Goal: Information Seeking & Learning: Learn about a topic

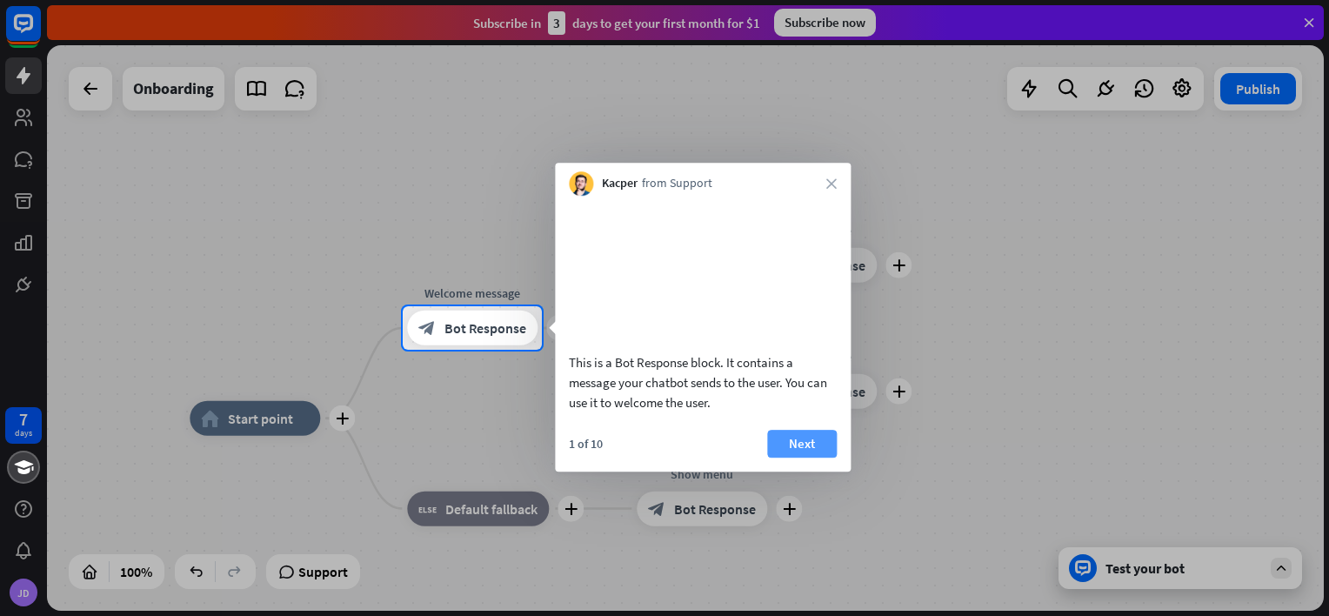
click at [820, 457] on button "Next" at bounding box center [802, 444] width 70 height 28
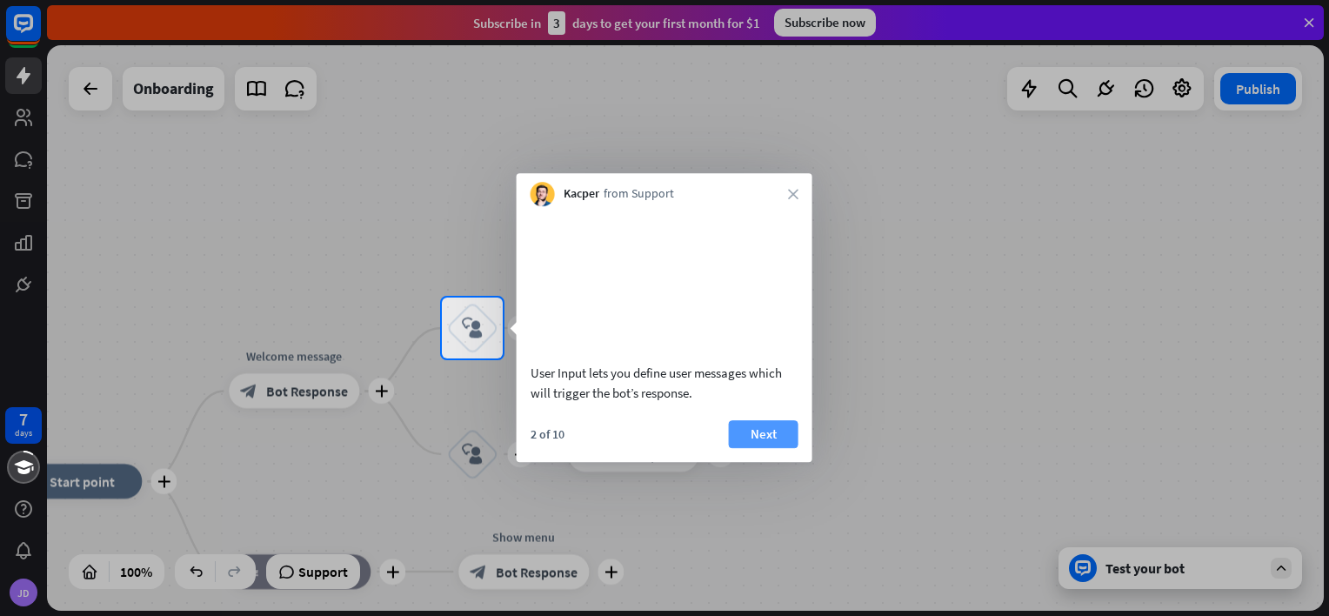
click at [786, 448] on button "Next" at bounding box center [764, 434] width 70 height 28
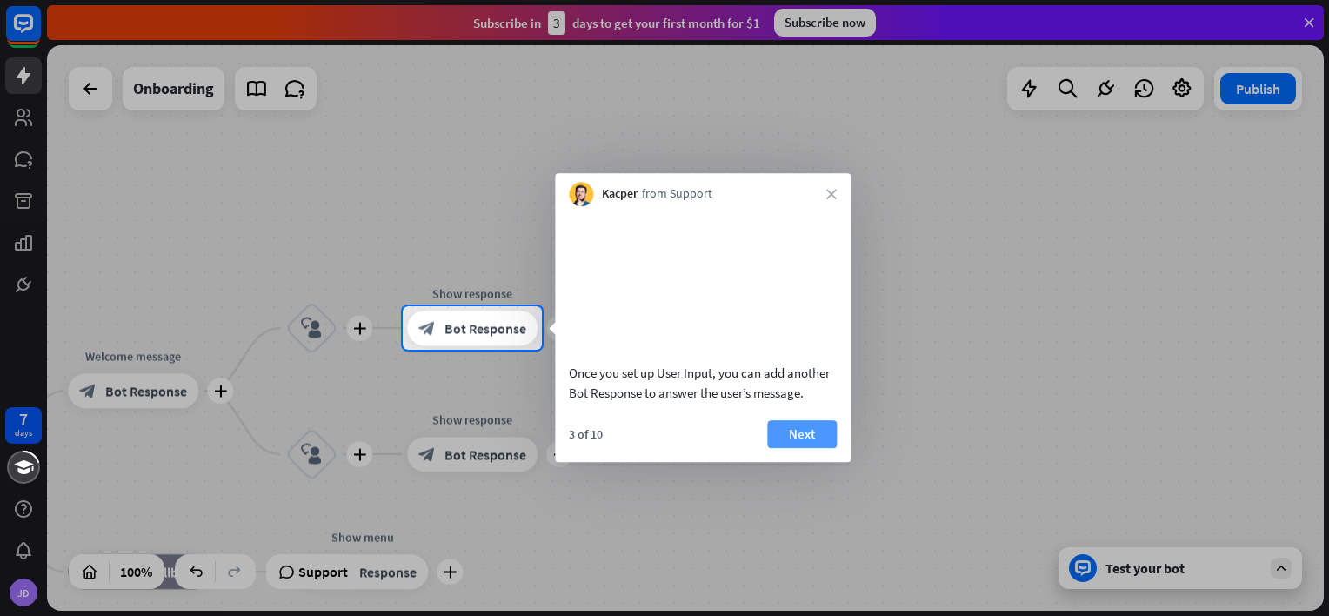
click at [799, 448] on button "Next" at bounding box center [802, 434] width 70 height 28
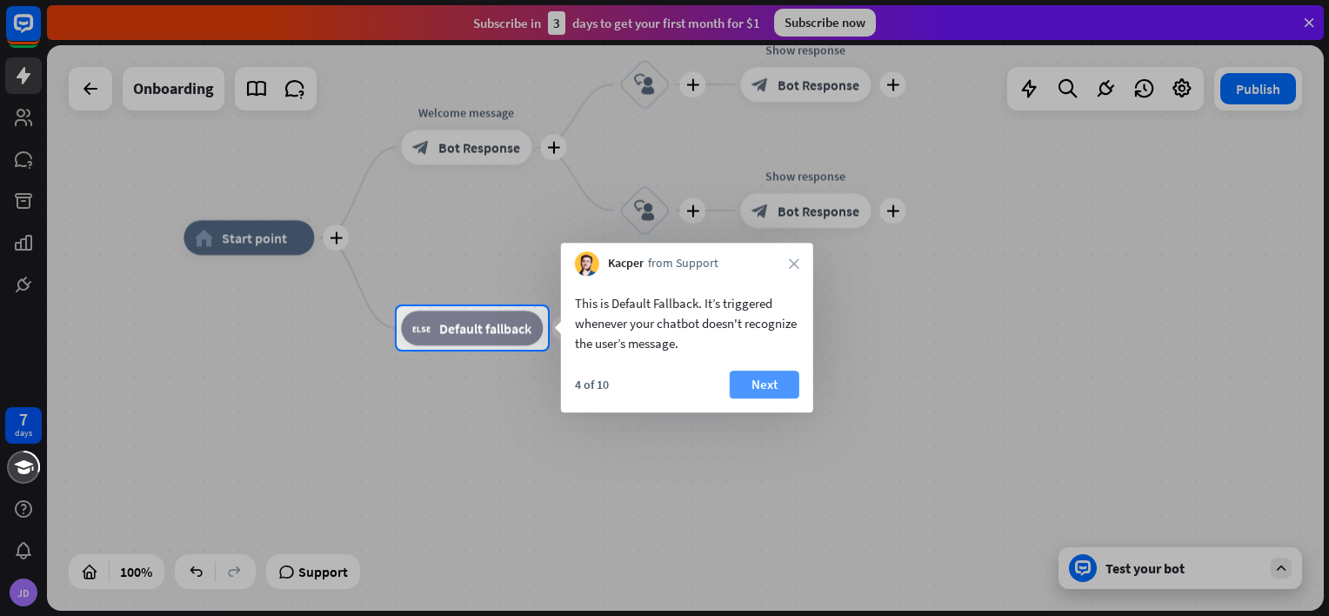
click at [748, 380] on button "Next" at bounding box center [765, 384] width 70 height 28
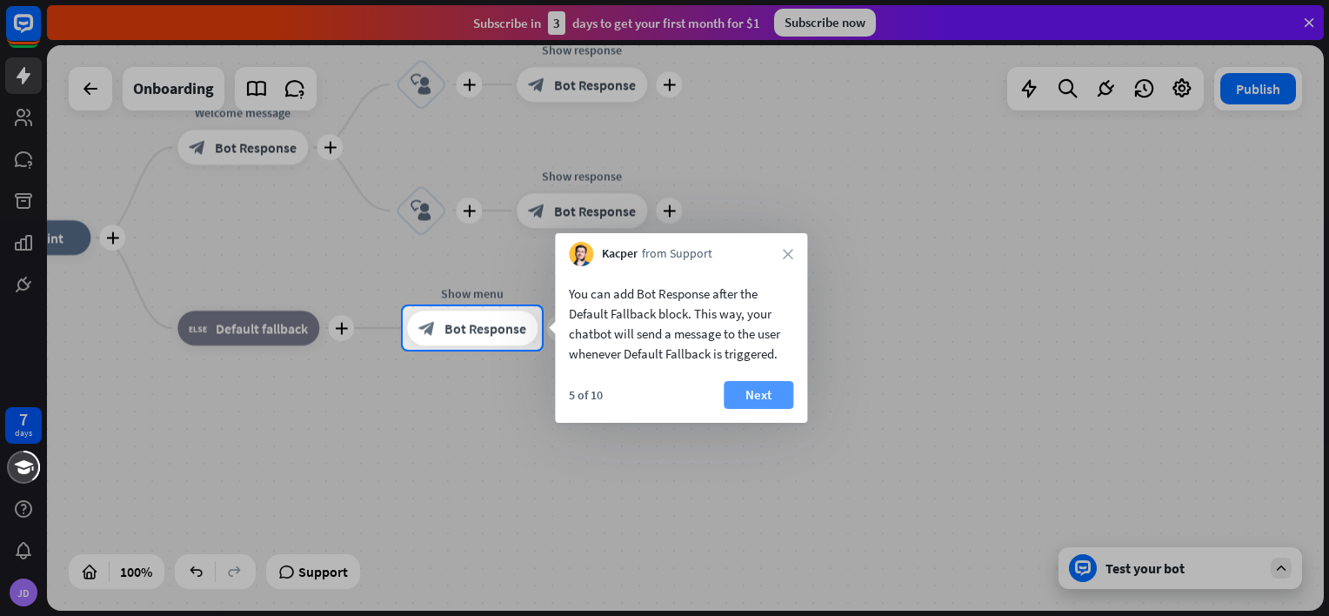
click at [756, 398] on button "Next" at bounding box center [758, 395] width 70 height 28
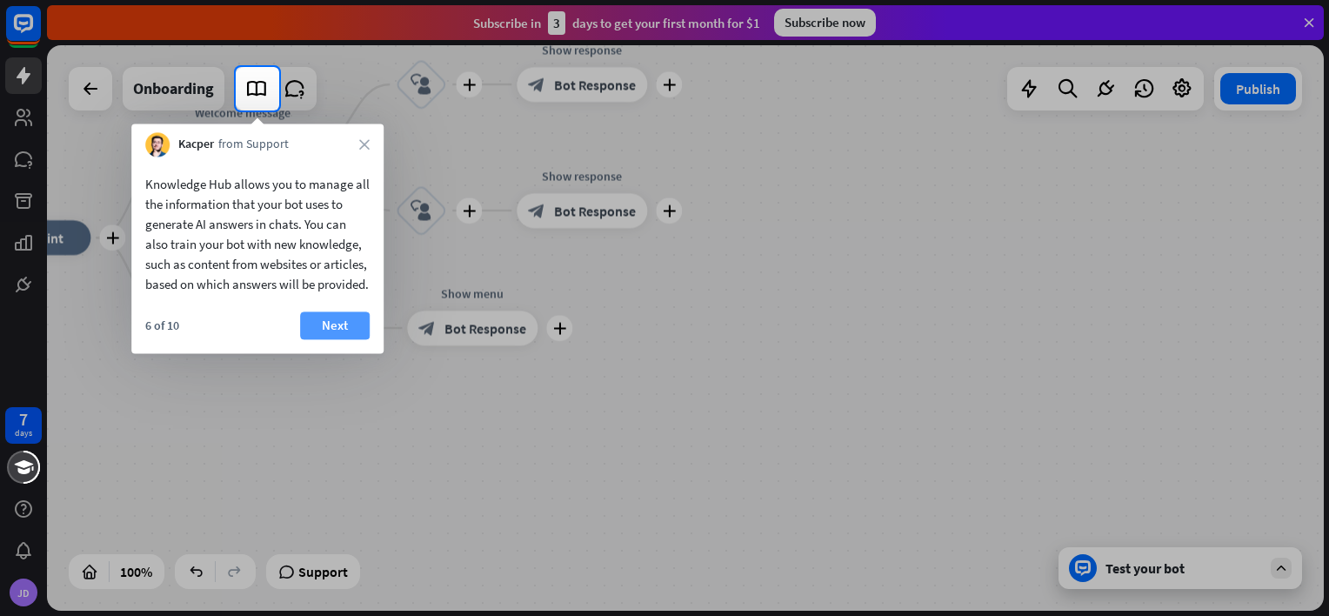
click at [348, 339] on button "Next" at bounding box center [335, 325] width 70 height 28
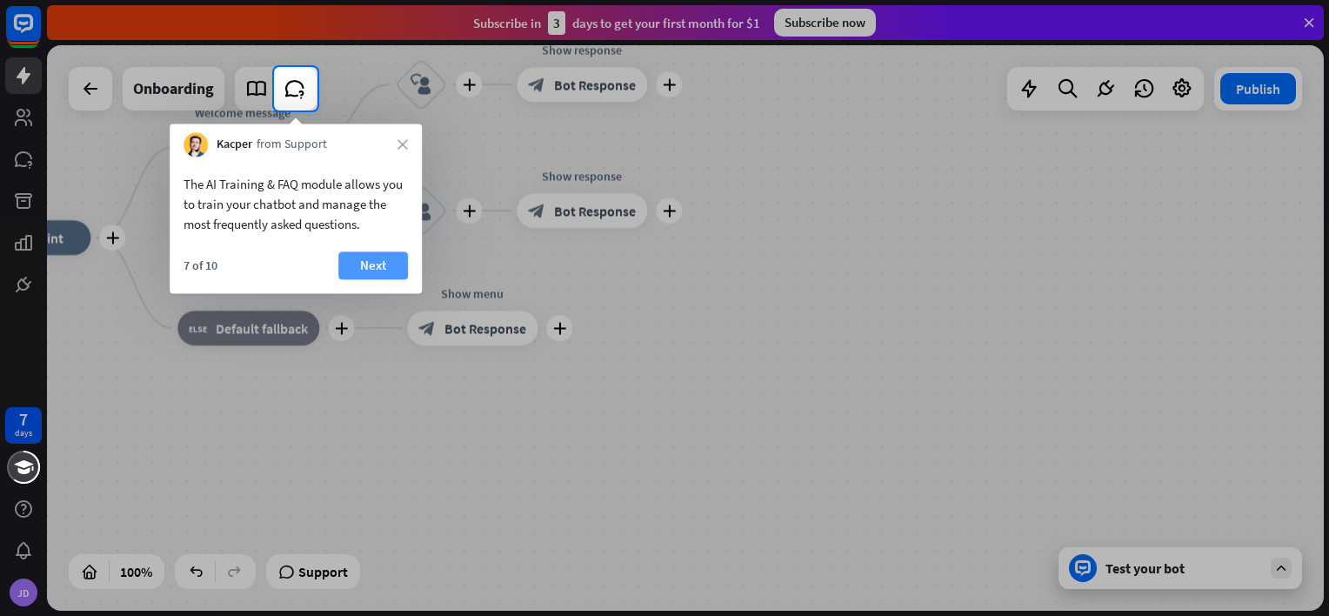
click at [360, 276] on button "Next" at bounding box center [373, 265] width 70 height 28
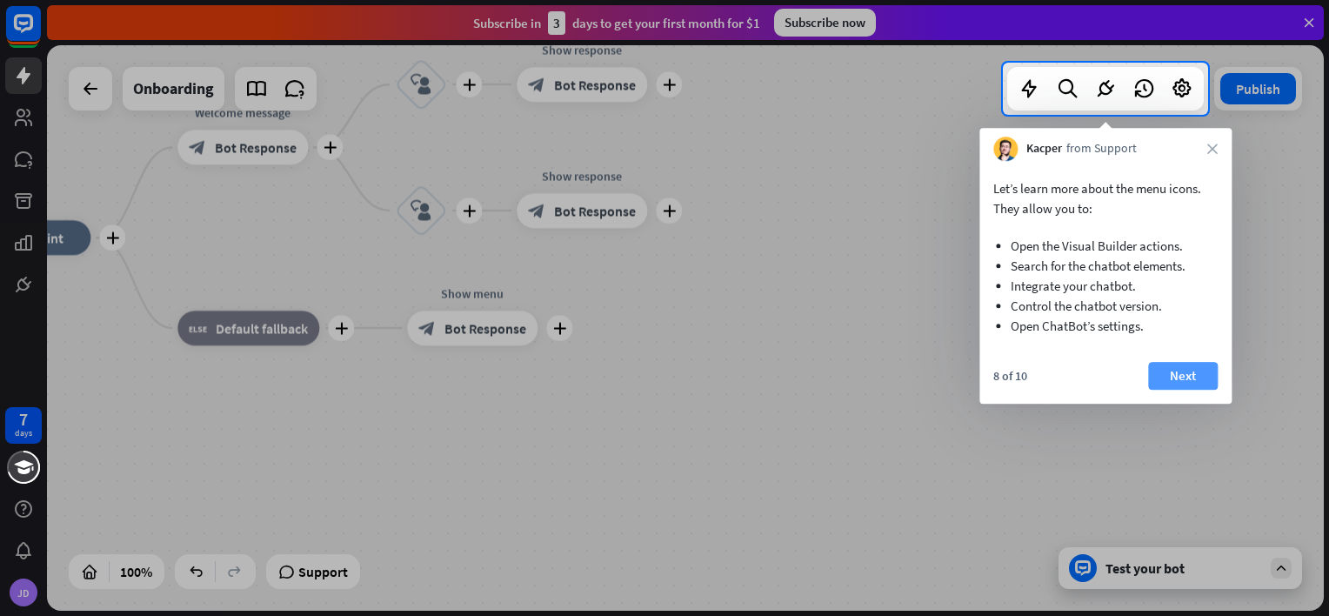
click at [1178, 375] on button "Next" at bounding box center [1183, 376] width 70 height 28
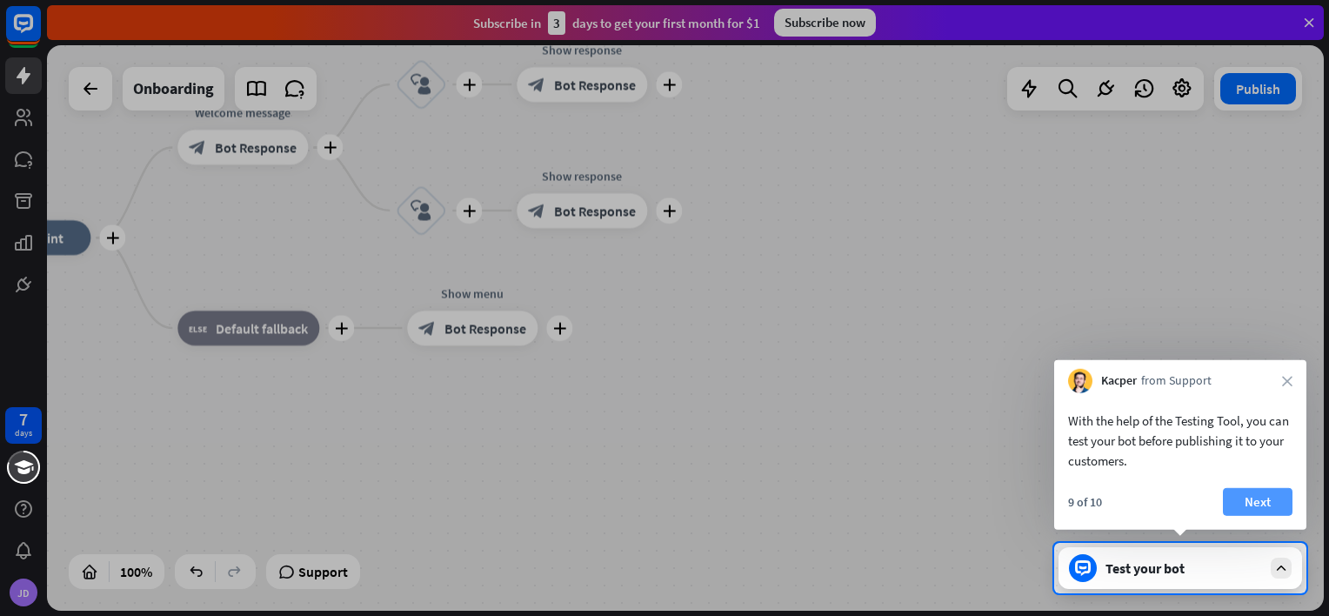
click at [1263, 502] on button "Next" at bounding box center [1258, 502] width 70 height 28
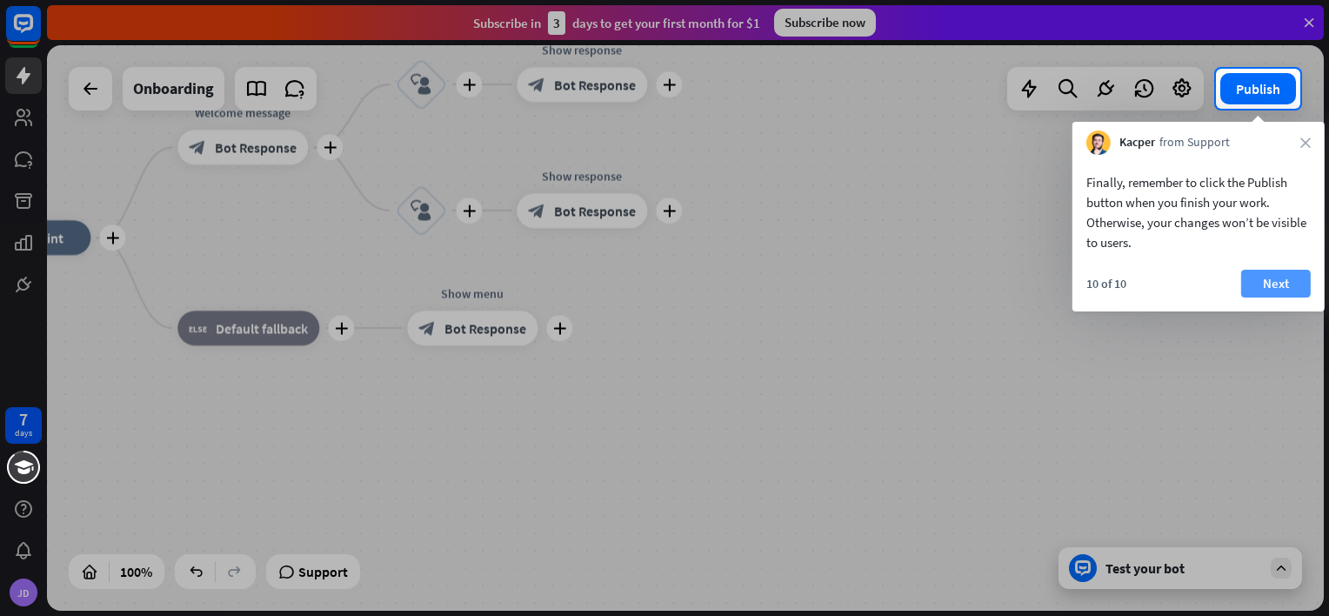
click at [1270, 284] on button "Next" at bounding box center [1276, 284] width 70 height 28
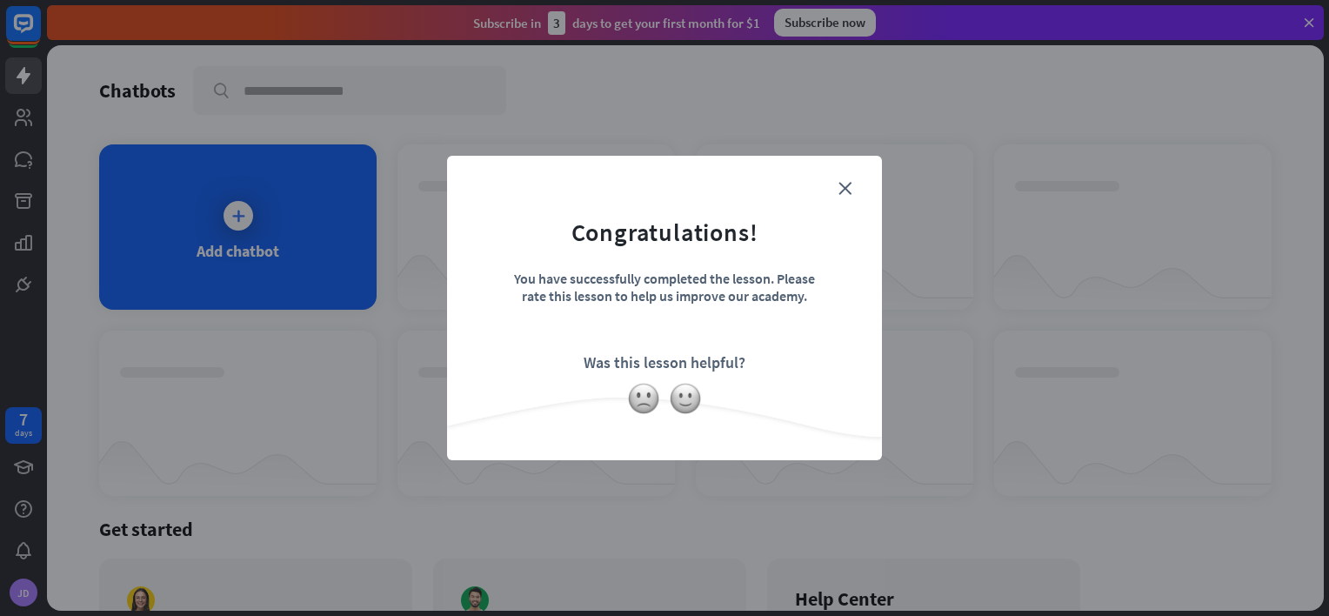
click at [836, 195] on form "Congratulations! You have successfully completed the lesson. Please rate this l…" at bounding box center [664, 281] width 391 height 208
click at [850, 188] on icon "close" at bounding box center [844, 188] width 13 height 13
